Goal: Information Seeking & Learning: Learn about a topic

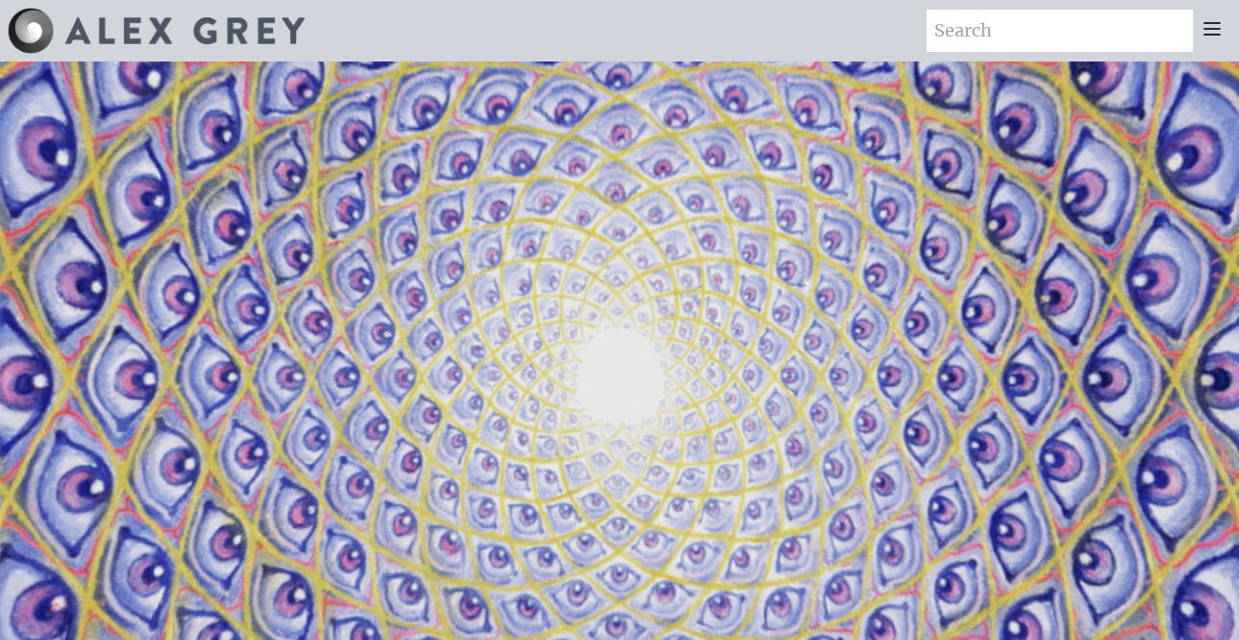
click at [386, 30] on div "Art Writings About" at bounding box center [619, 31] width 1239 height 62
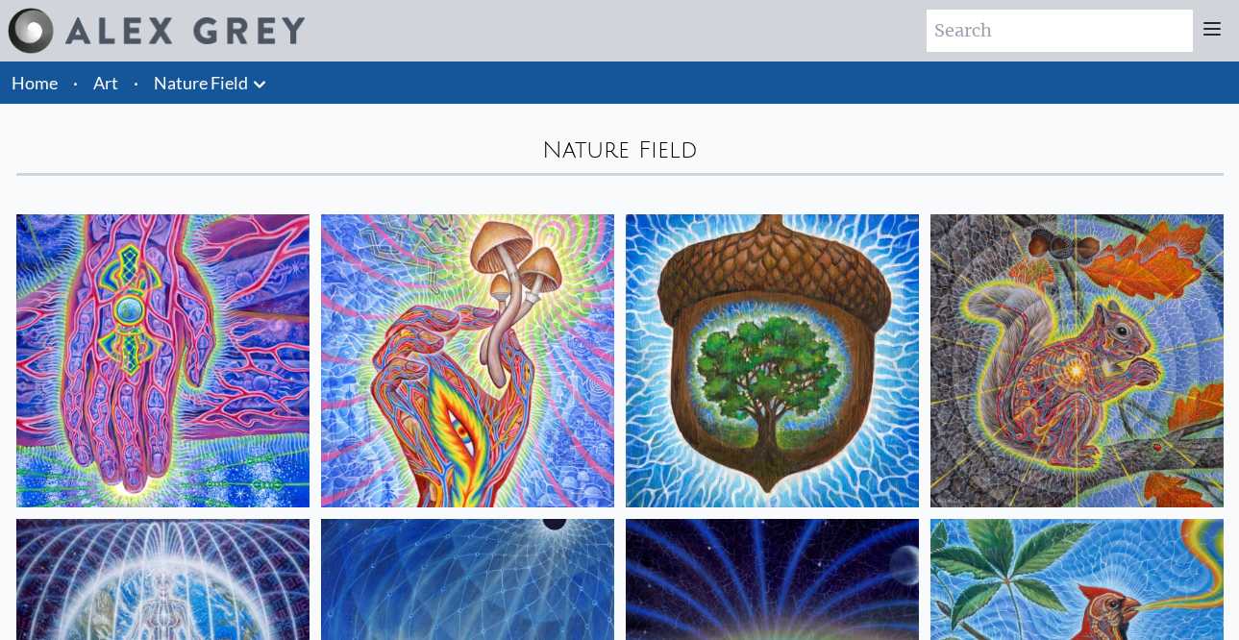
click at [750, 320] on img at bounding box center [772, 360] width 293 height 293
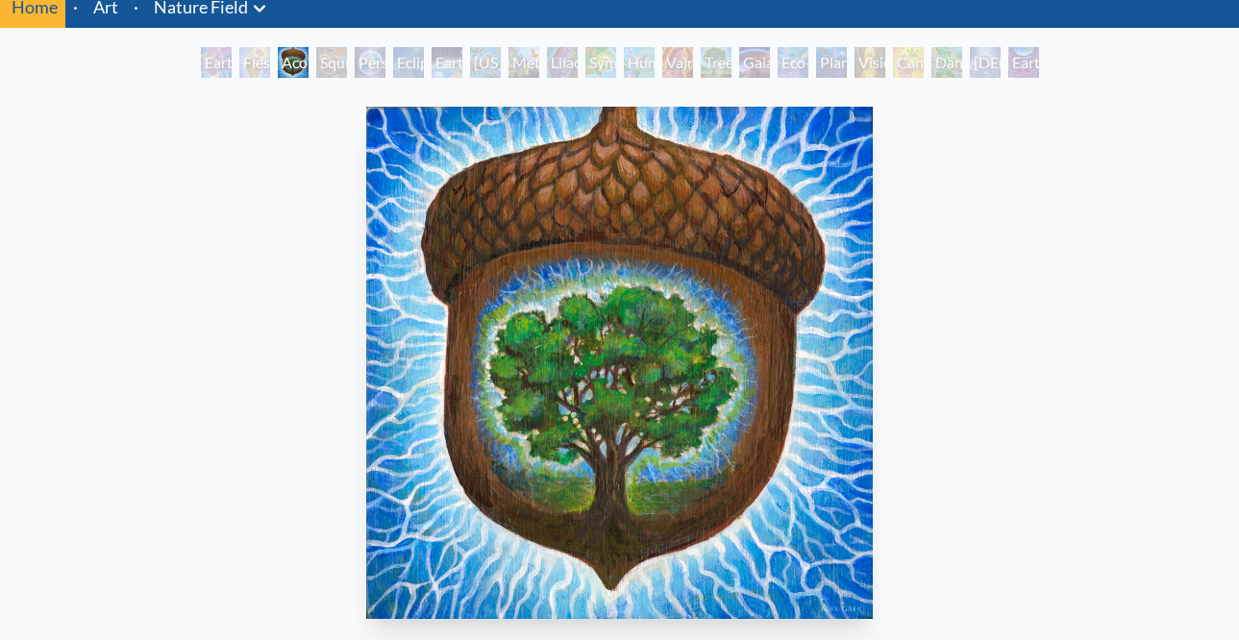
scroll to position [75, 0]
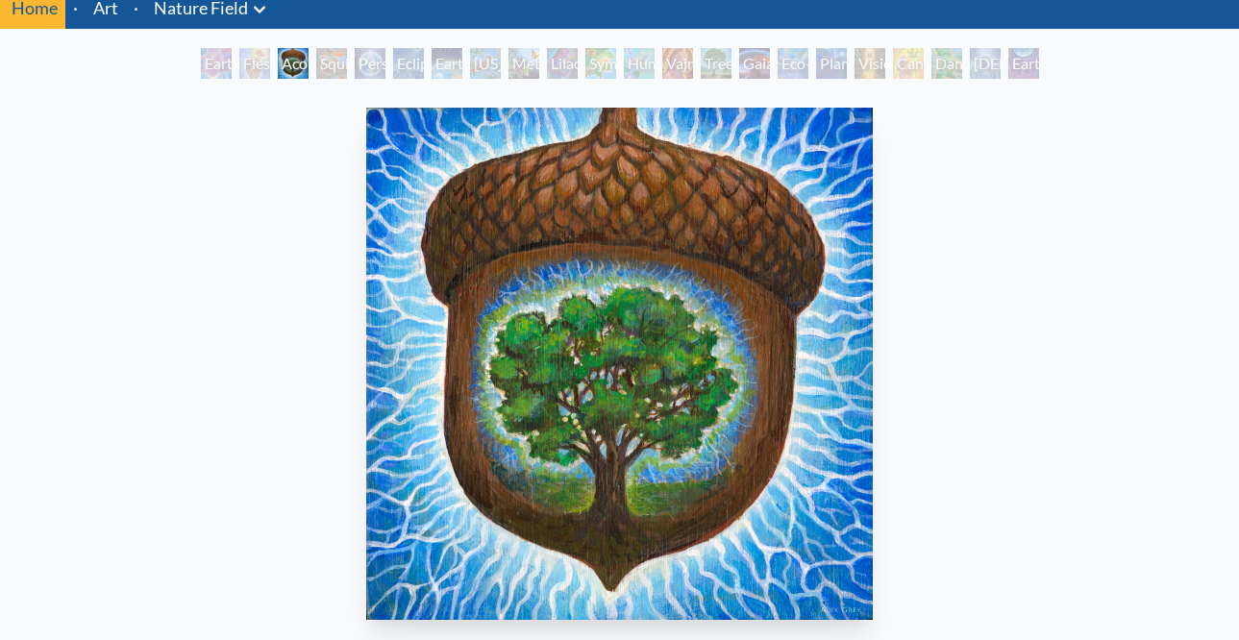
click at [336, 66] on div "Squirrel" at bounding box center [331, 63] width 31 height 31
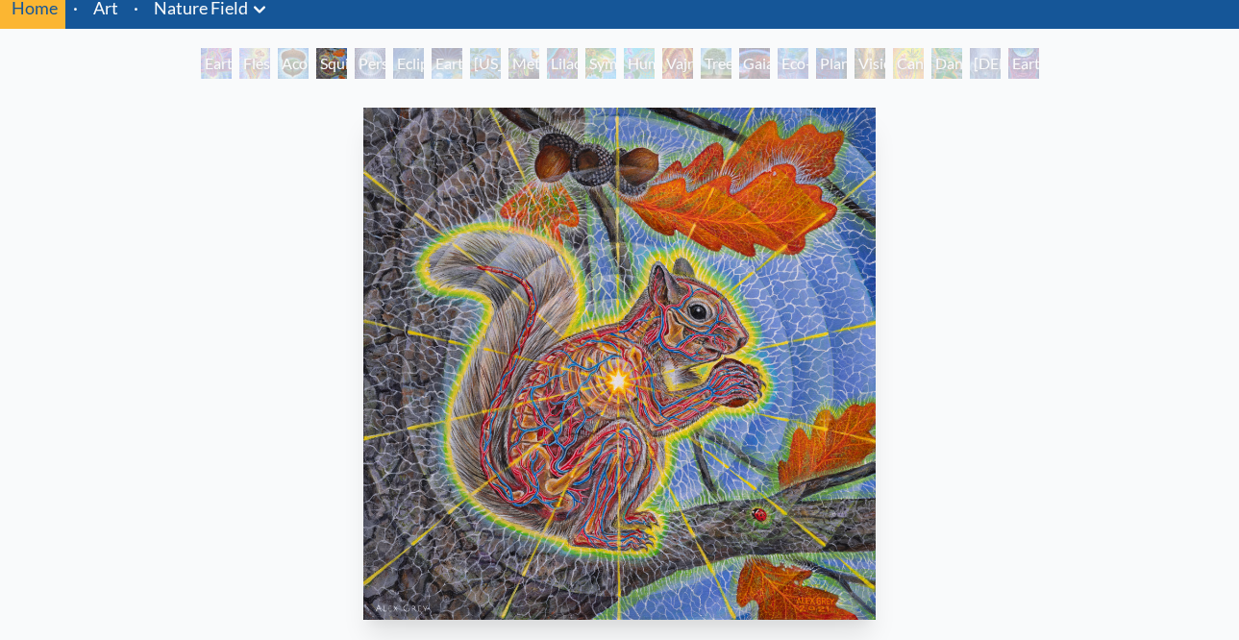
click at [445, 63] on div "Earth Energies" at bounding box center [447, 63] width 31 height 31
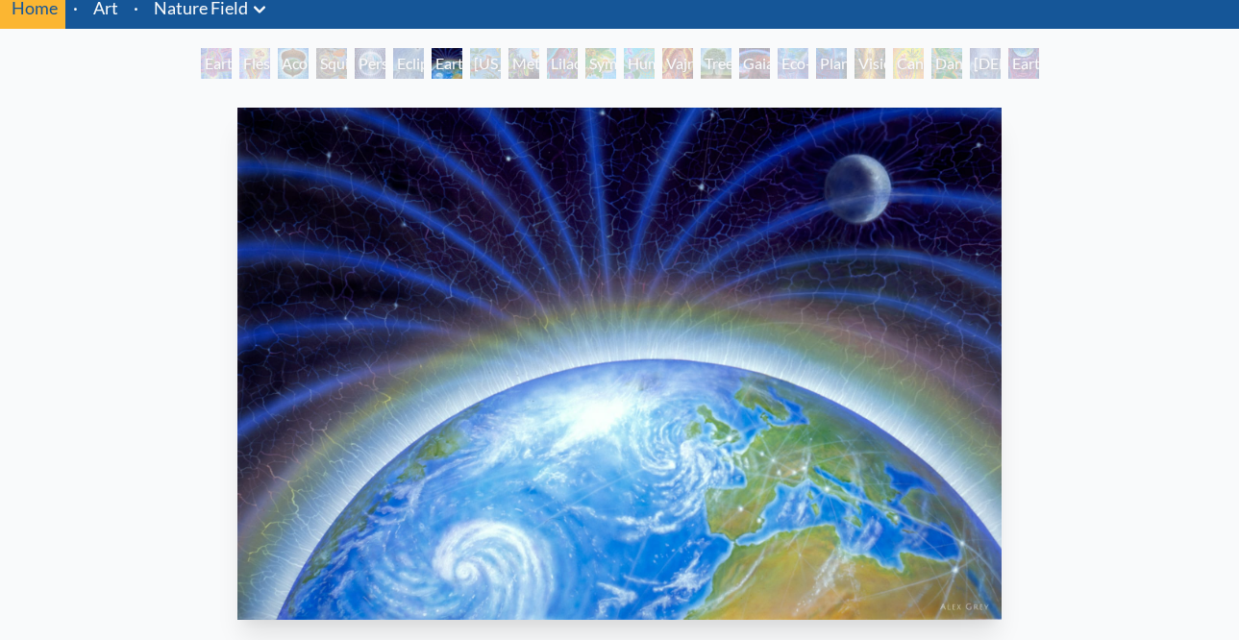
click at [487, 70] on div "[US_STATE] Song" at bounding box center [485, 63] width 31 height 31
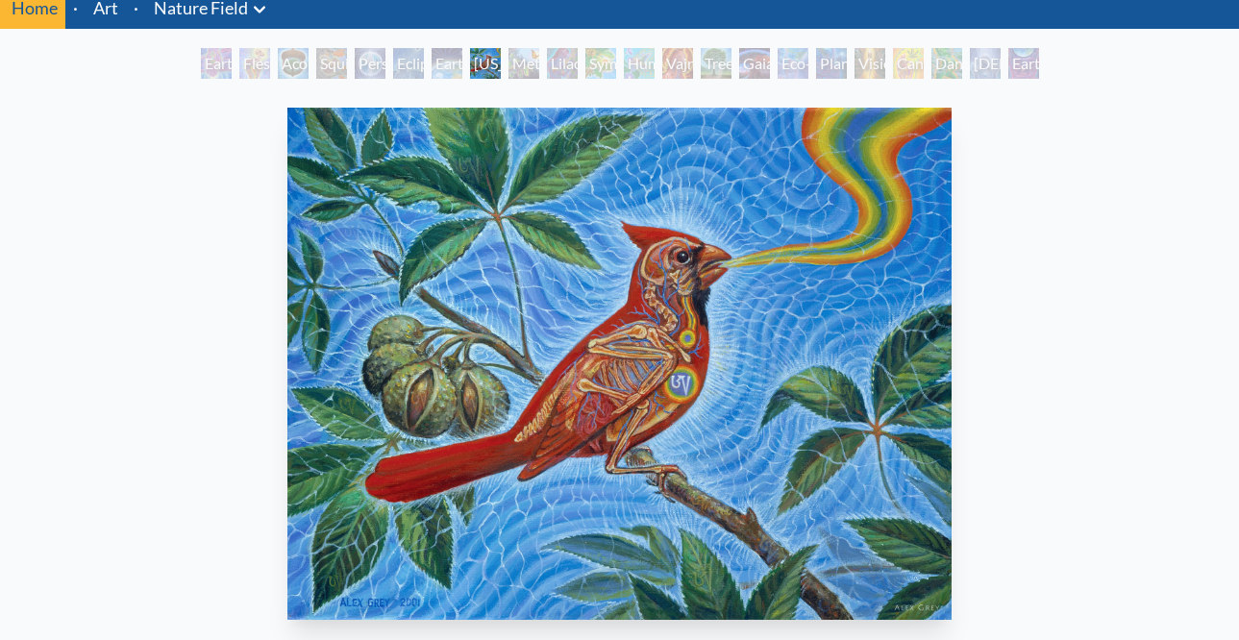
click at [523, 66] on div "Metamorphosis" at bounding box center [524, 63] width 31 height 31
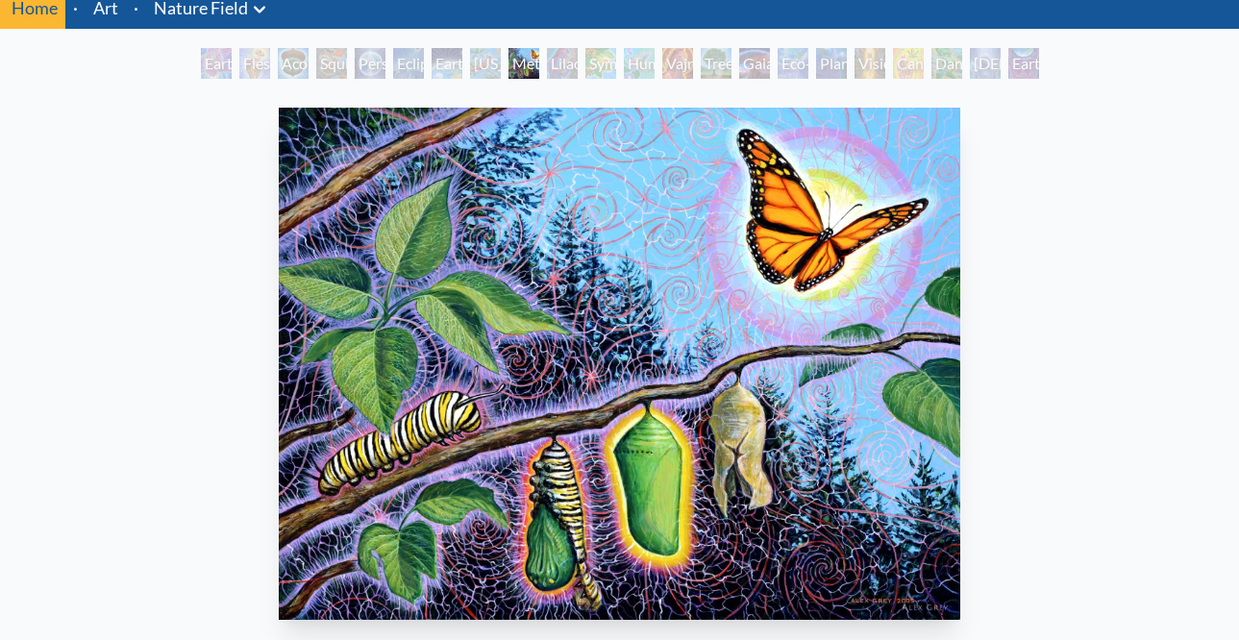
click at [560, 65] on div "Lilacs" at bounding box center [562, 63] width 31 height 31
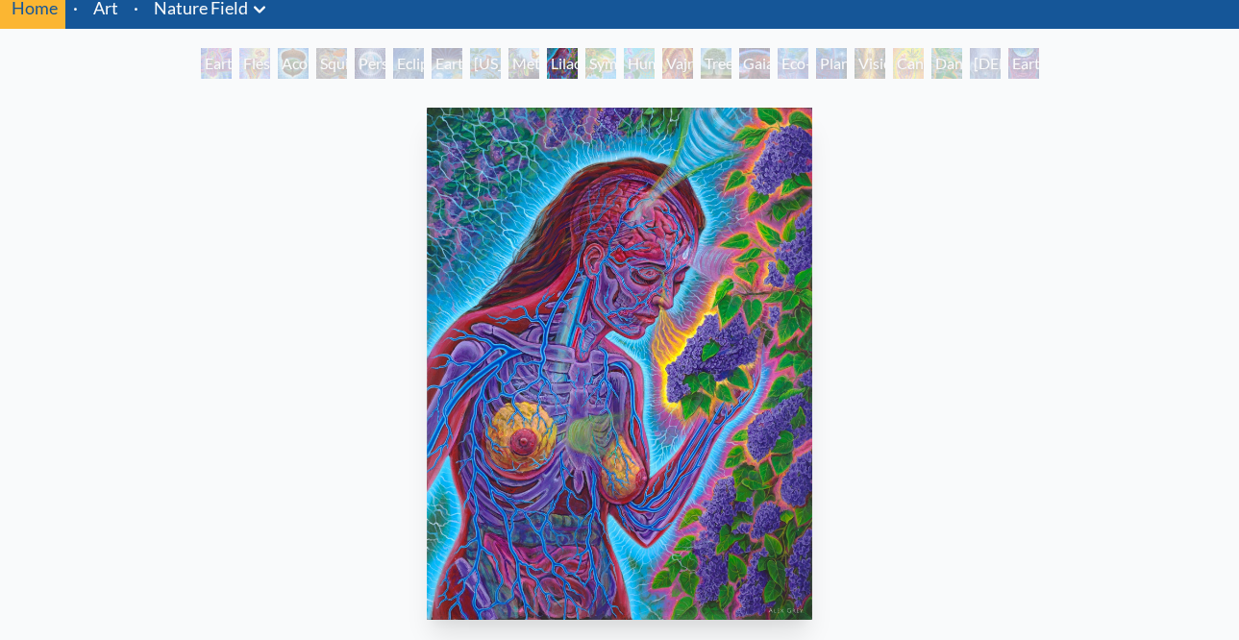
click at [596, 62] on div "Symbiosis: Gall Wasp & Oak Tree" at bounding box center [601, 63] width 31 height 31
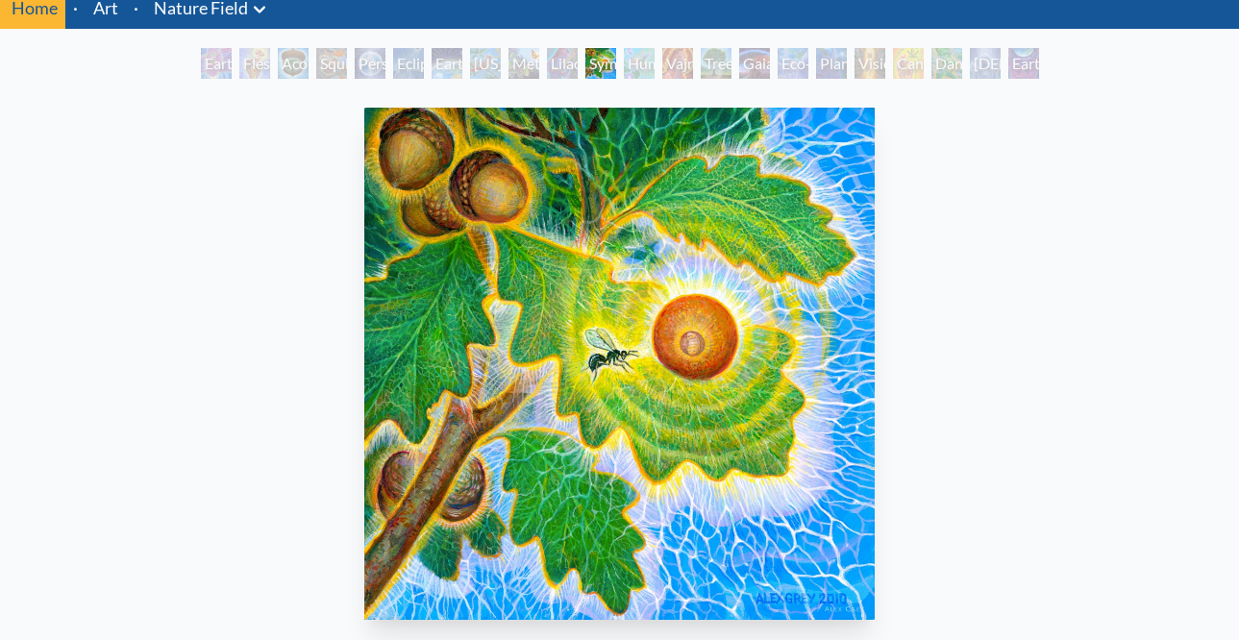
click at [640, 64] on div "Humming Bird" at bounding box center [639, 63] width 31 height 31
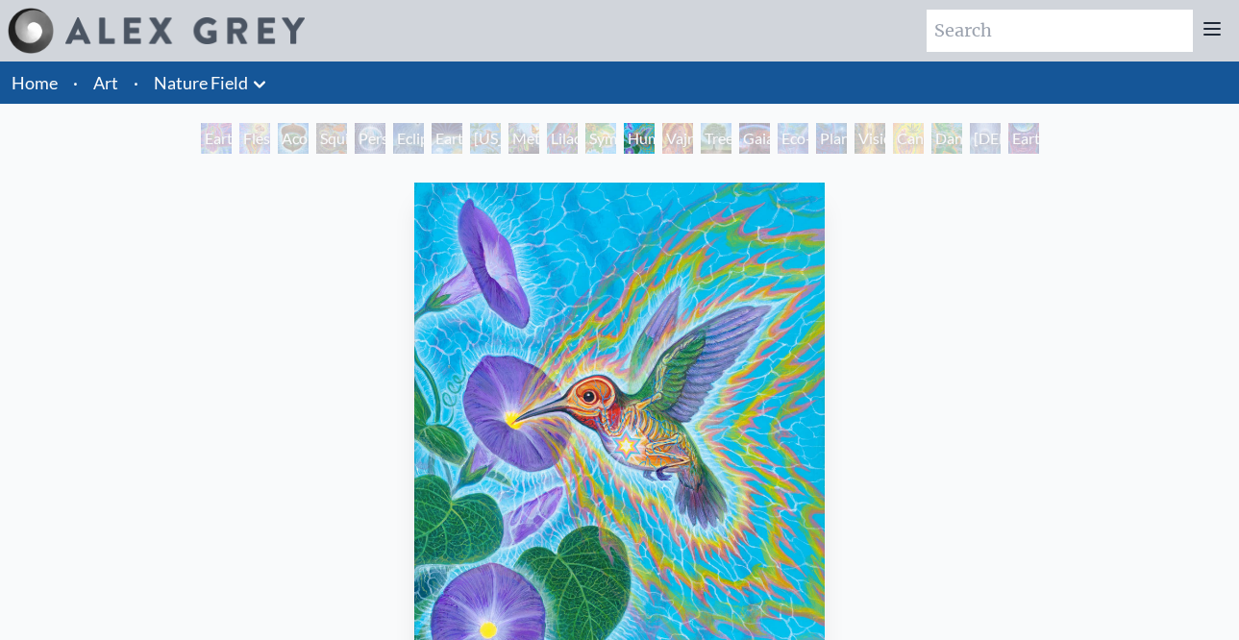
click at [112, 85] on link "Art" at bounding box center [105, 82] width 25 height 27
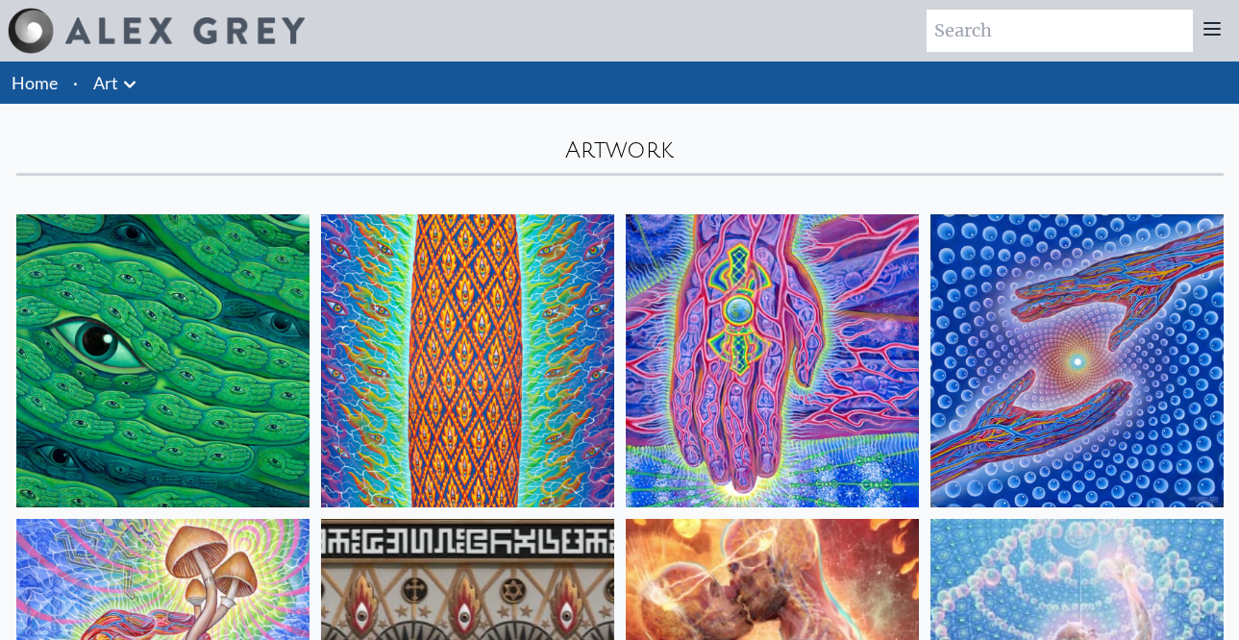
click at [129, 85] on icon at bounding box center [130, 84] width 12 height 7
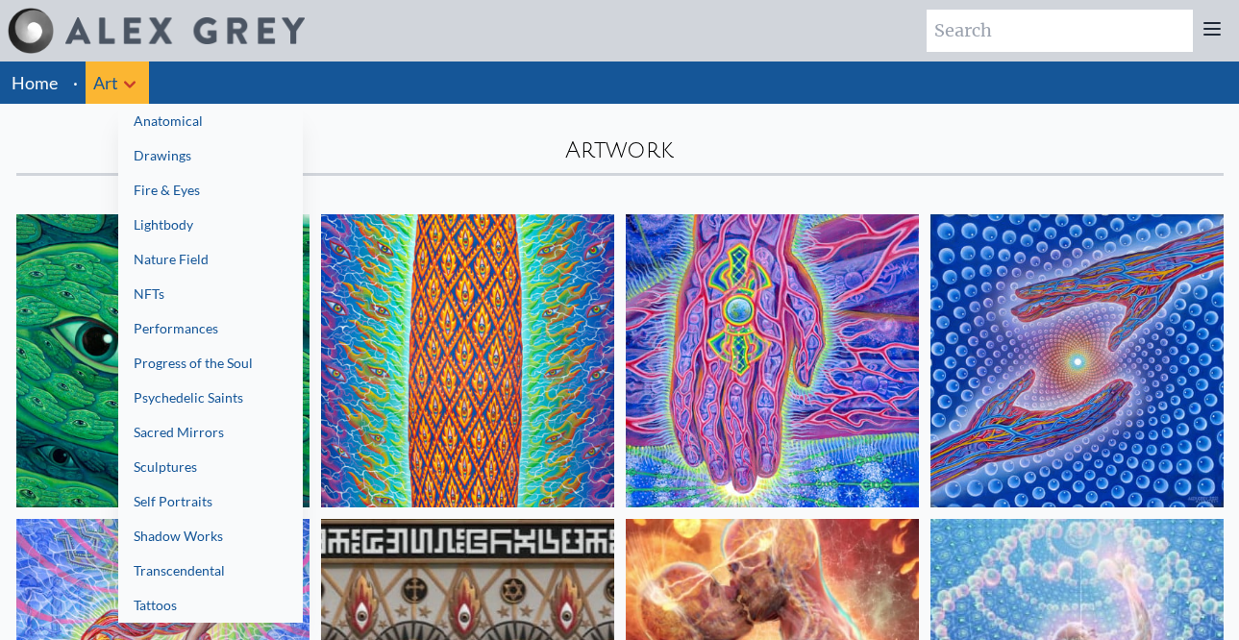
click at [160, 431] on link "Sacred Mirrors" at bounding box center [210, 432] width 185 height 35
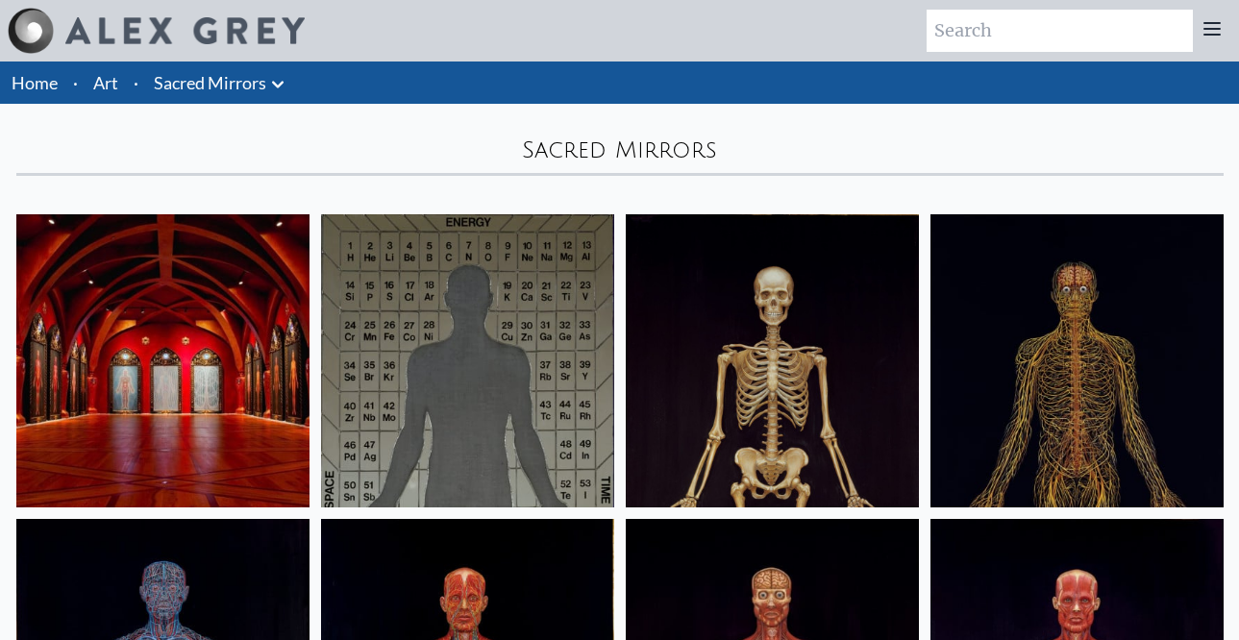
click at [199, 279] on img at bounding box center [162, 360] width 293 height 293
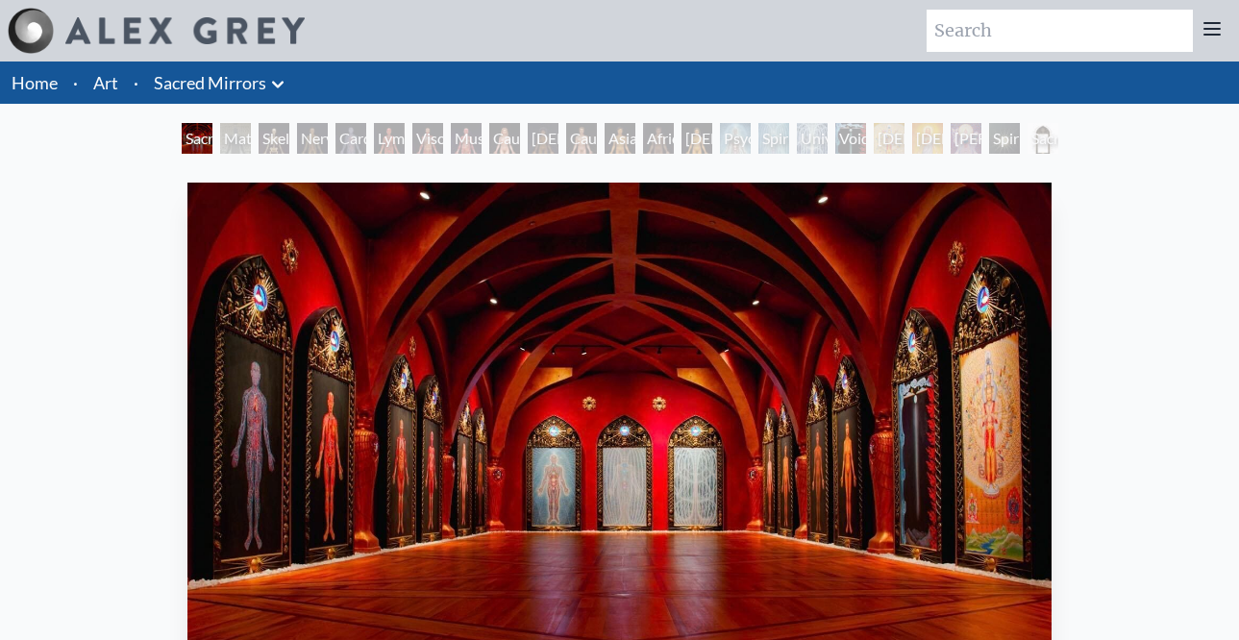
click at [720, 141] on div "Psychic Energy System" at bounding box center [735, 138] width 31 height 31
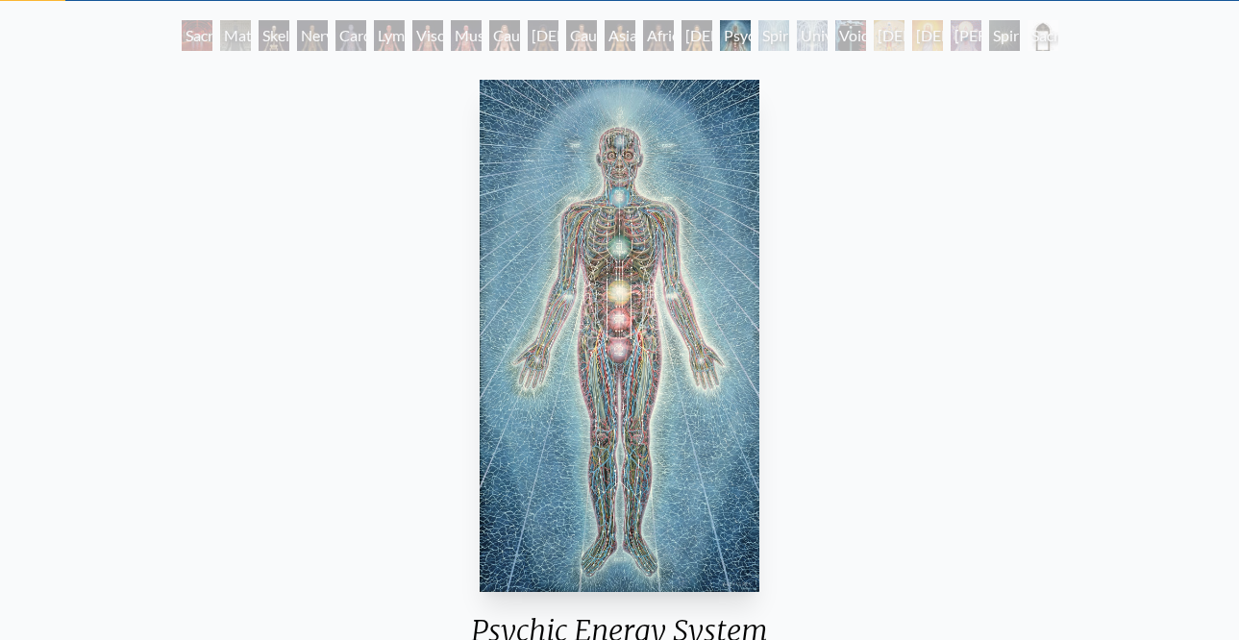
scroll to position [101, 0]
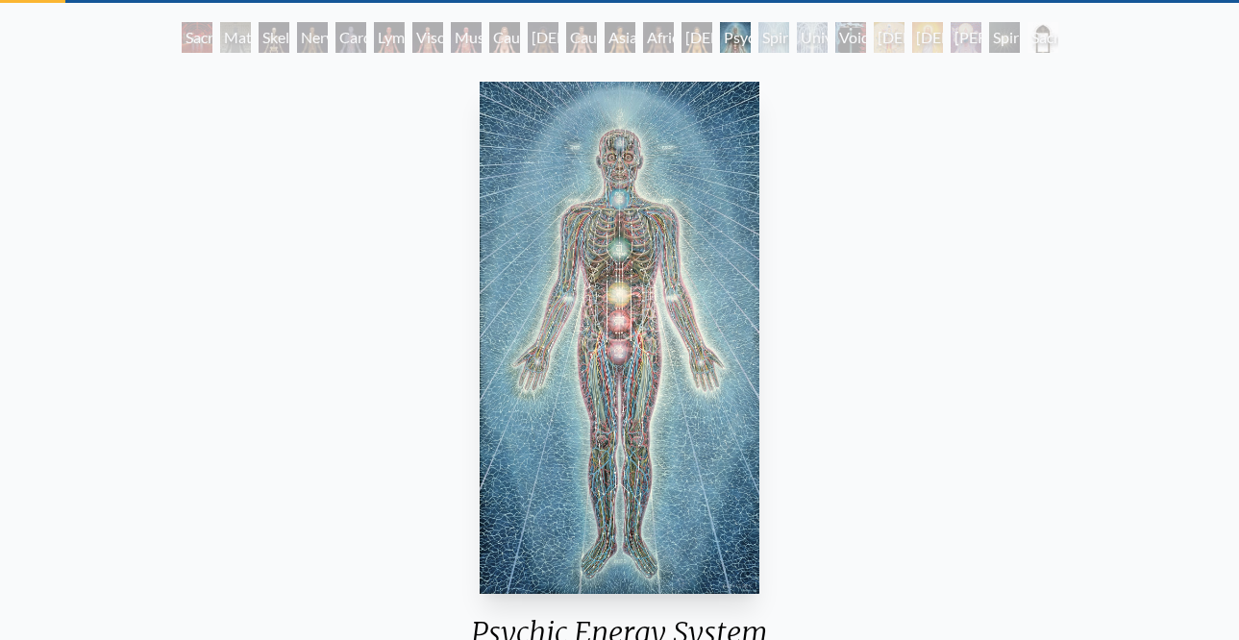
click at [162, 48] on div "Sacred Mirrors Room, Entheon Material World Skeletal System Nervous System Card…" at bounding box center [619, 40] width 1239 height 37
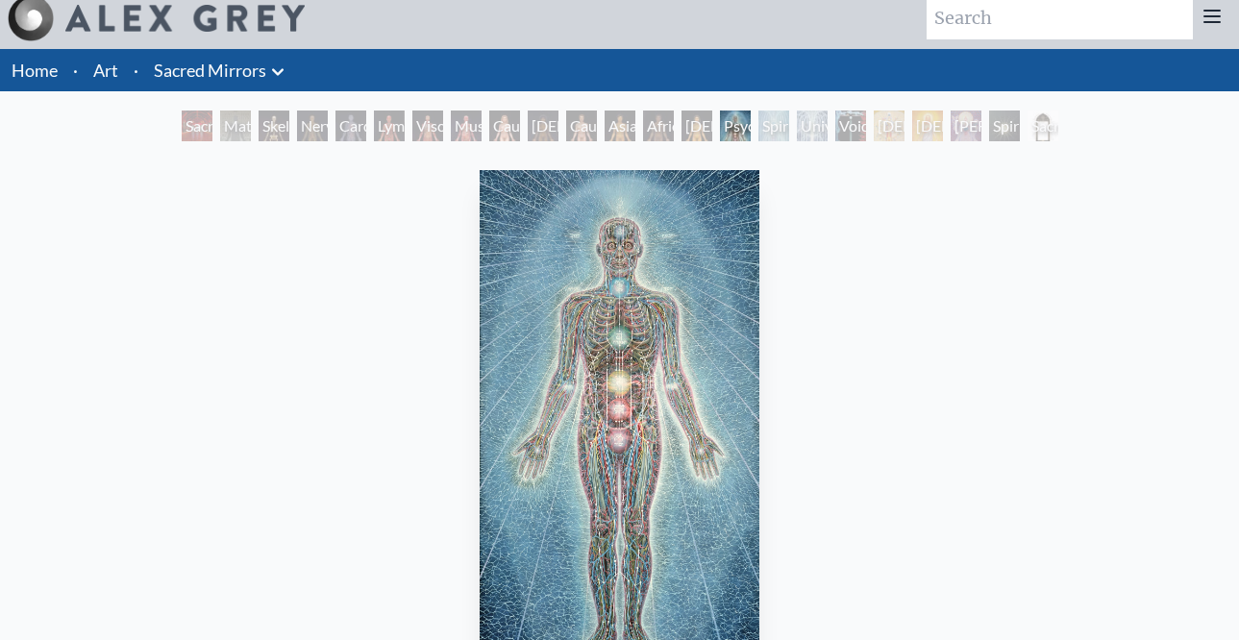
scroll to position [0, 0]
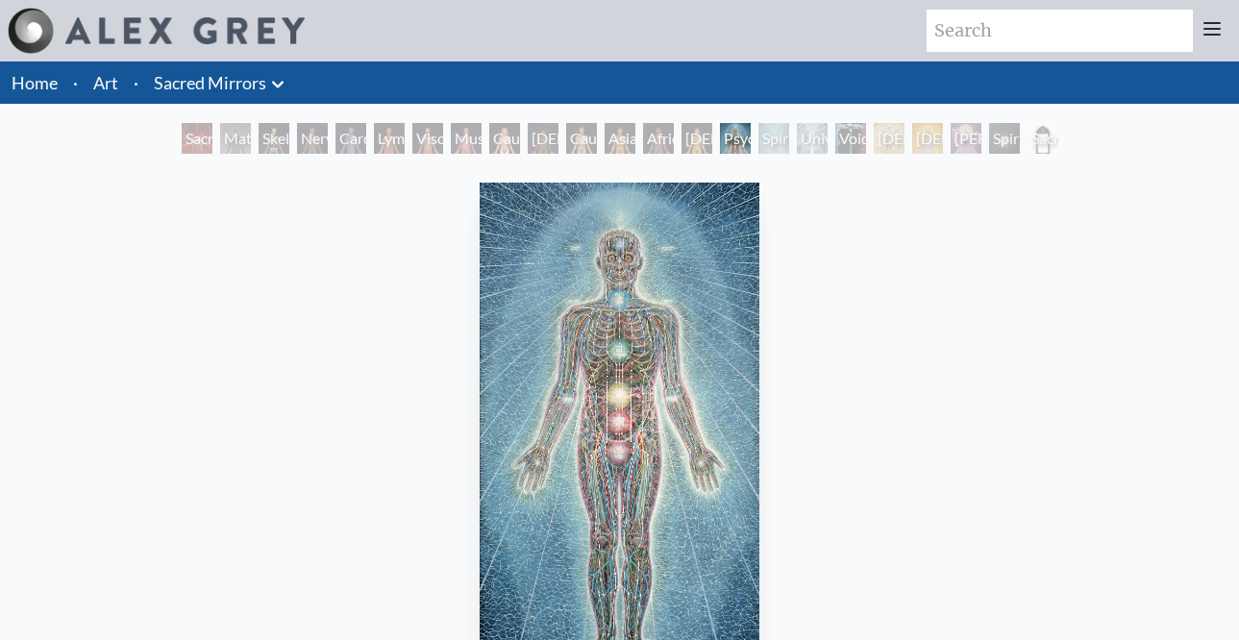
click at [112, 81] on link "Art" at bounding box center [105, 82] width 25 height 27
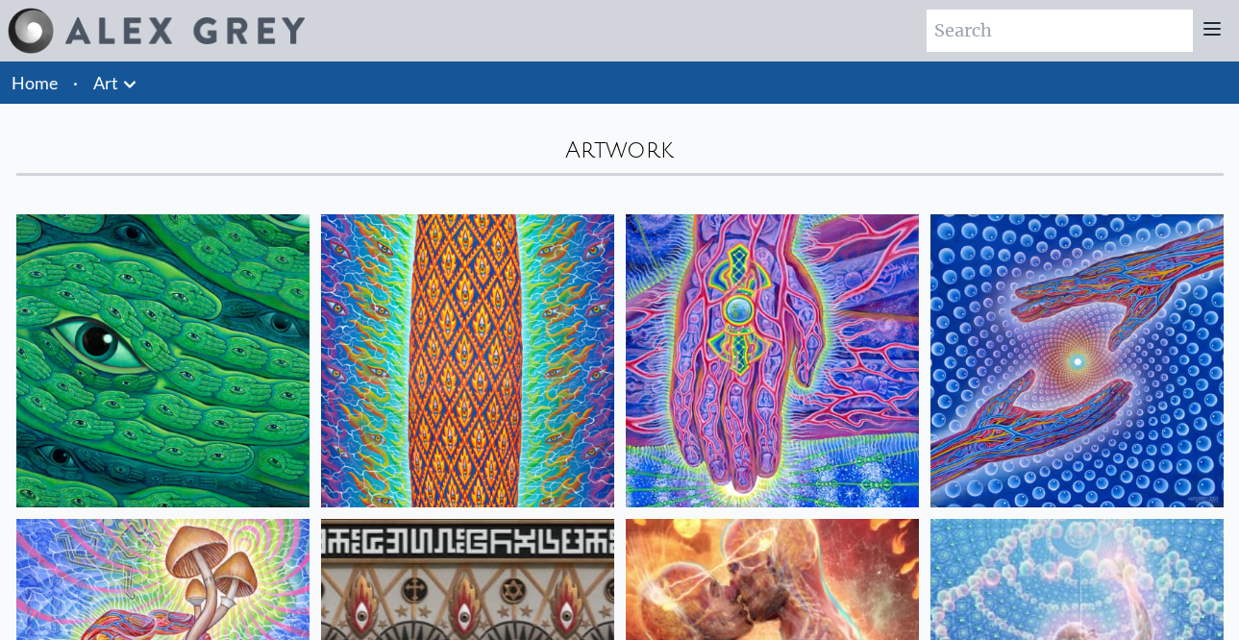
click at [128, 80] on icon at bounding box center [129, 84] width 23 height 23
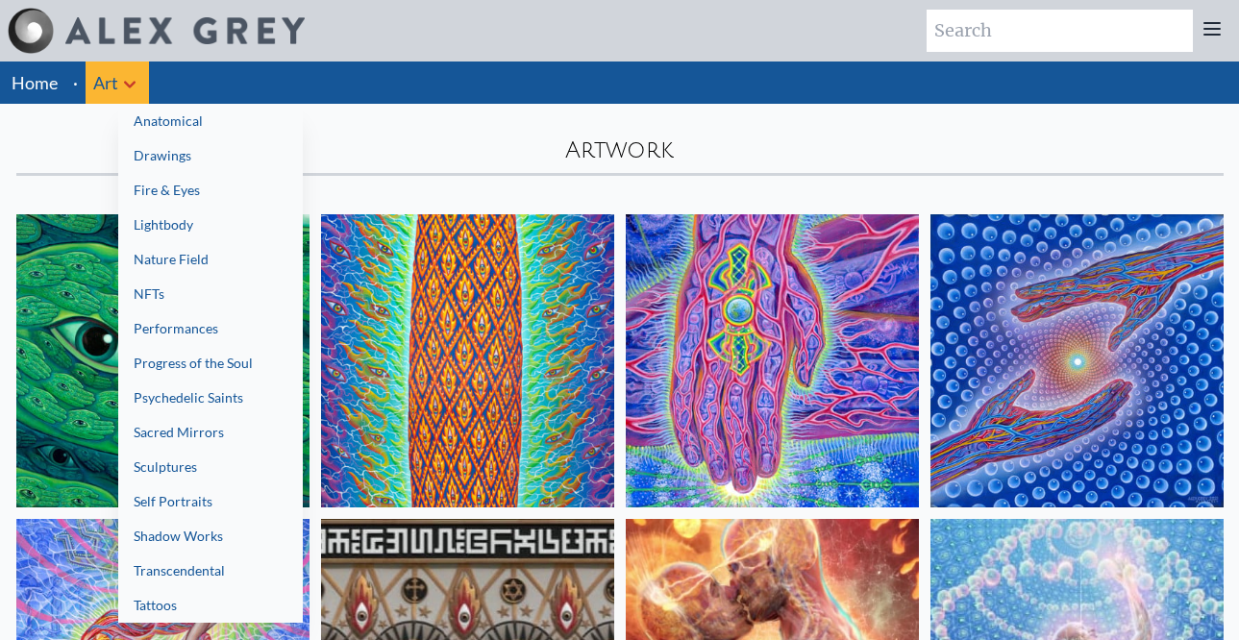
click at [146, 117] on link "Anatomical" at bounding box center [210, 121] width 185 height 35
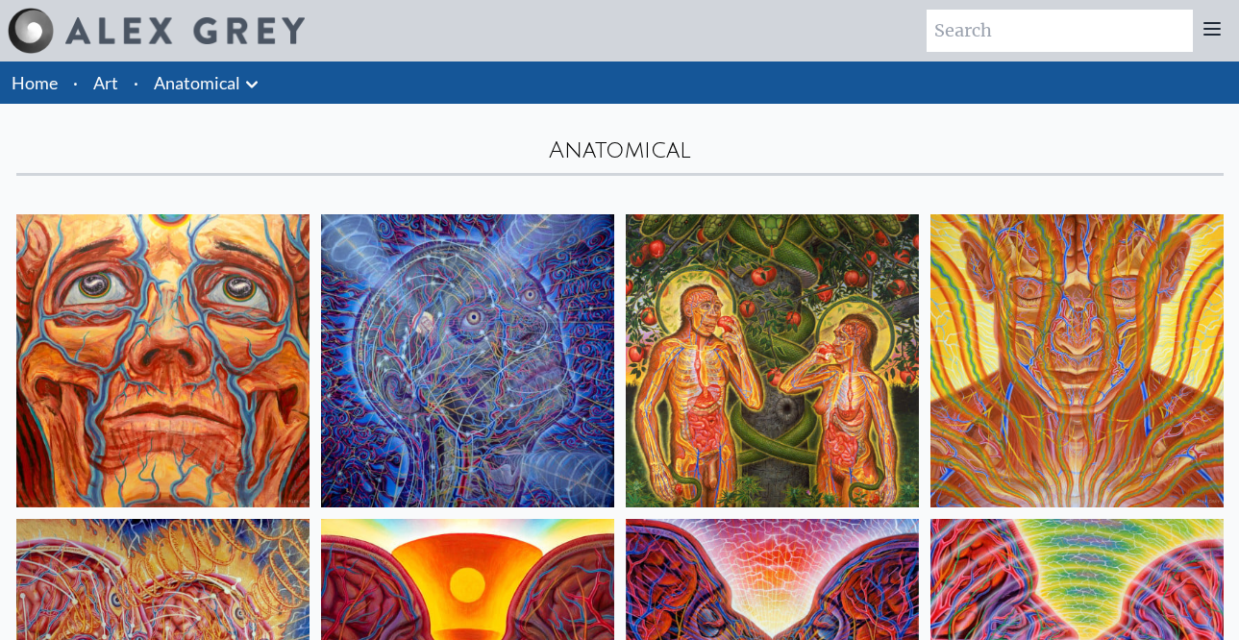
click at [381, 291] on img at bounding box center [467, 360] width 293 height 293
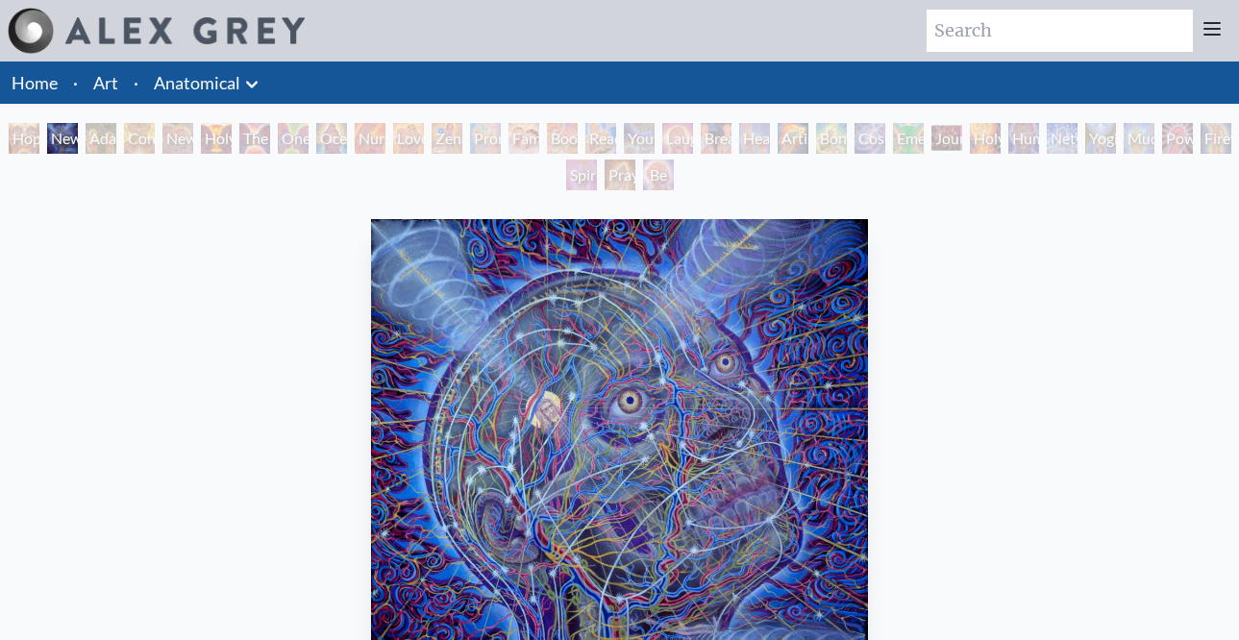
click at [655, 137] on div "Young & Old" at bounding box center [639, 138] width 31 height 31
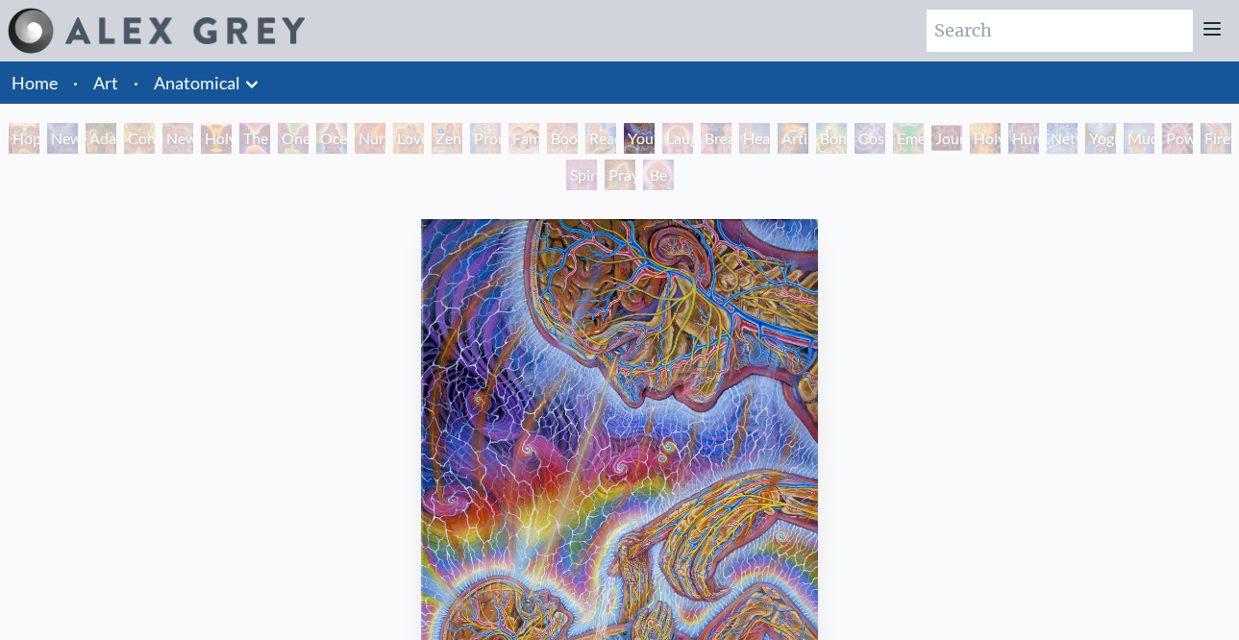
click at [112, 86] on link "Art" at bounding box center [105, 82] width 25 height 27
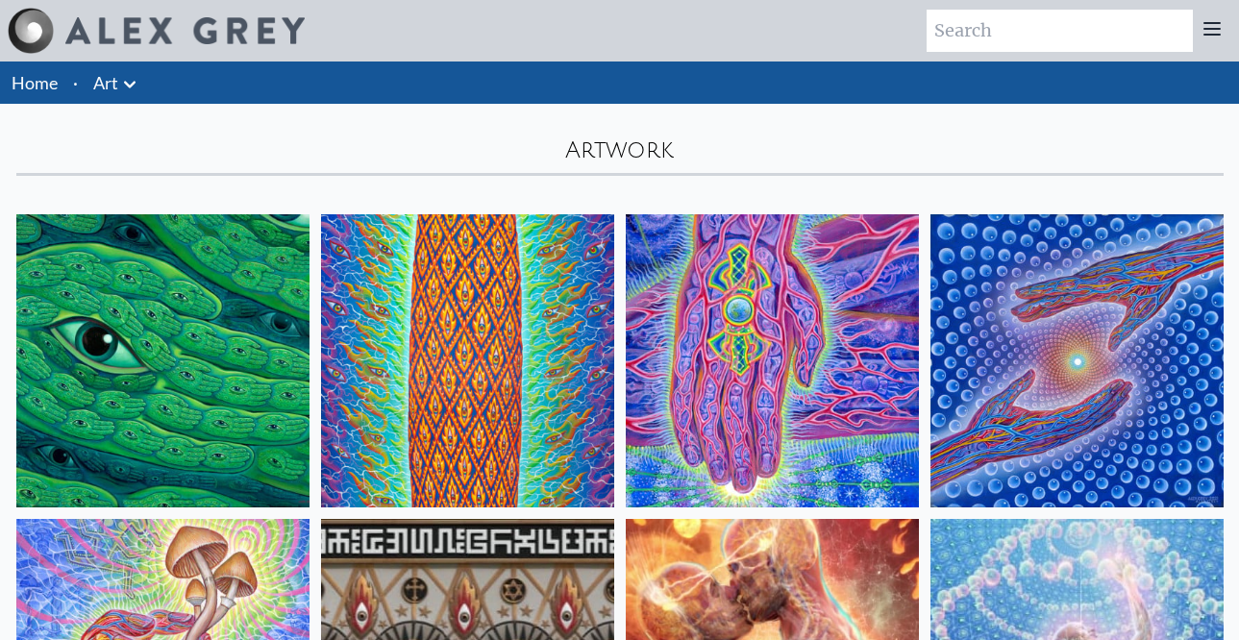
click at [131, 83] on icon at bounding box center [129, 84] width 23 height 23
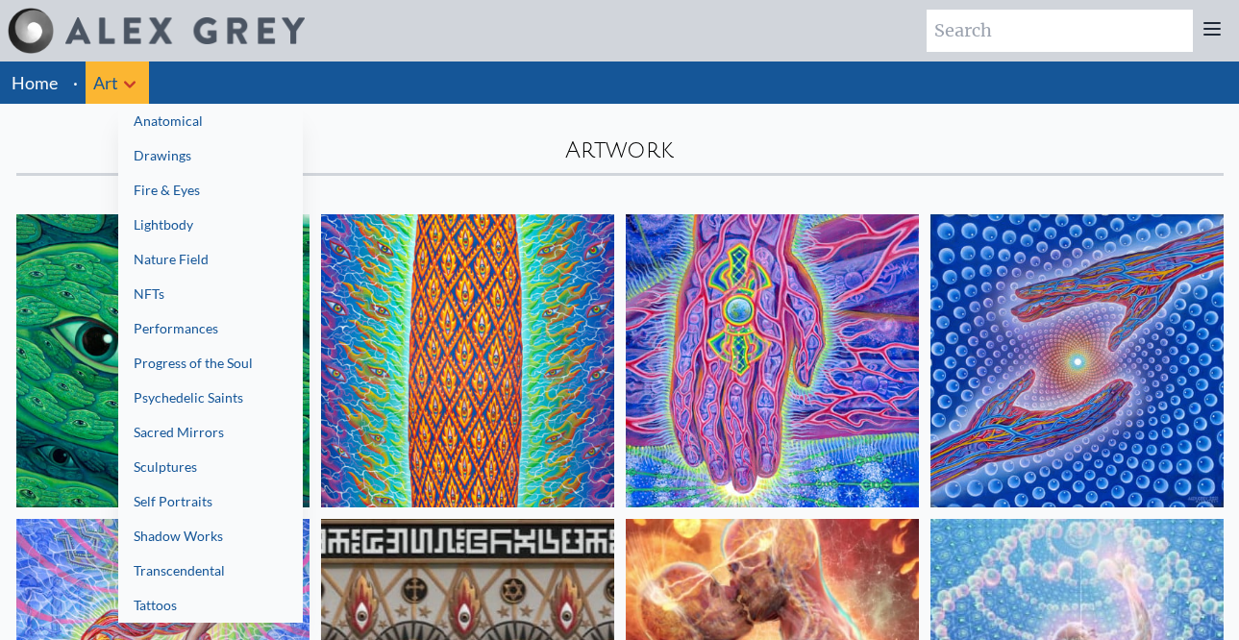
click at [168, 253] on link "Nature Field" at bounding box center [210, 259] width 185 height 35
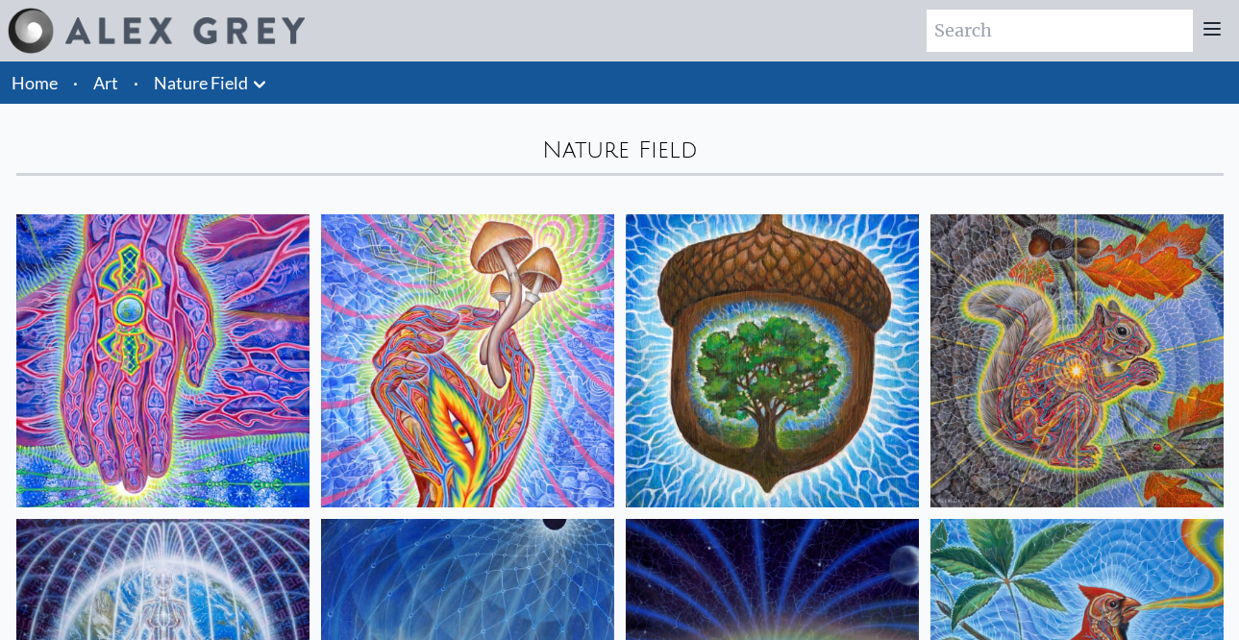
click at [763, 309] on img at bounding box center [772, 360] width 293 height 293
